Goal: Check status: Check status

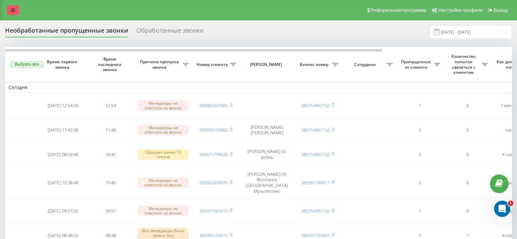
click at [12, 9] on icon at bounding box center [13, 10] width 4 height 5
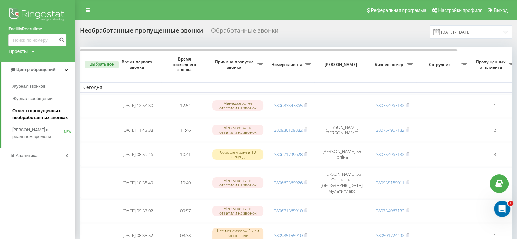
click at [33, 113] on span "Отчет о пропущенных необработанных звонках" at bounding box center [41, 114] width 59 height 14
click at [39, 114] on span "Отчет о пропущенных необработанных звонках" at bounding box center [41, 114] width 59 height 14
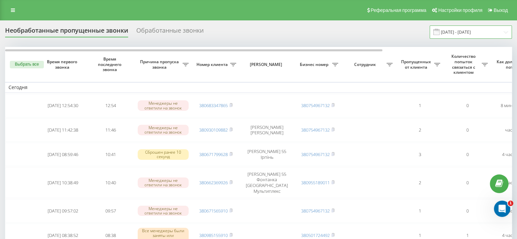
click at [464, 31] on input "[DATE] - [DATE]" at bounding box center [471, 31] width 82 height 13
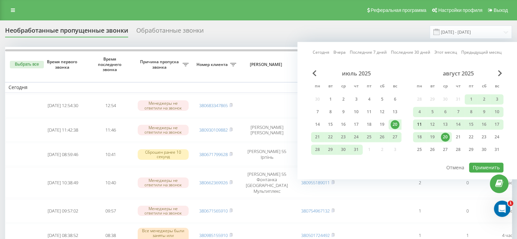
click at [420, 121] on div "11" at bounding box center [419, 124] width 9 height 9
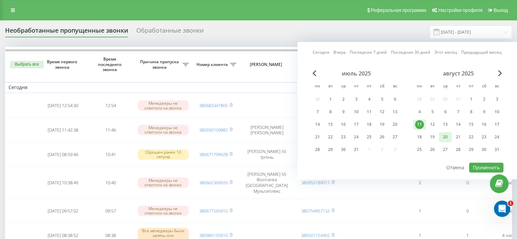
click at [447, 135] on div "20" at bounding box center [445, 137] width 9 height 9
click at [486, 165] on button "Применить" at bounding box center [486, 168] width 34 height 10
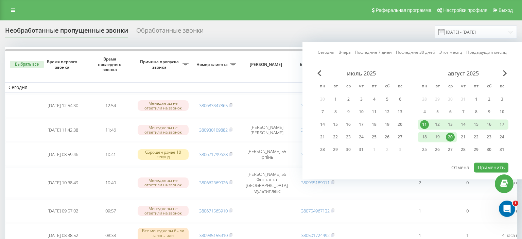
type input "[DATE] - [DATE]"
